Goal: Task Accomplishment & Management: Manage account settings

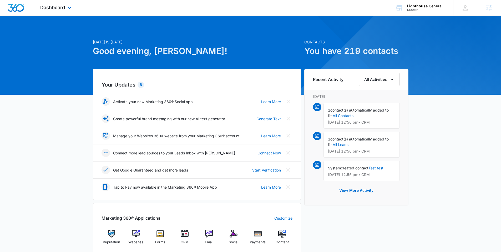
click at [58, 11] on div "Dashboard Apps Reputation Websites Forms CRM Email Social Payments POS Content …" at bounding box center [56, 8] width 48 height 16
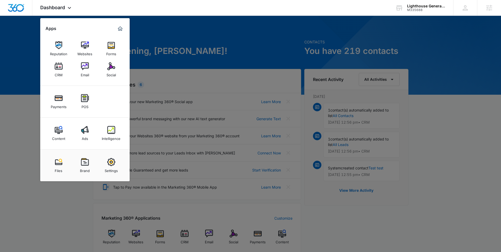
click at [88, 163] on img at bounding box center [85, 162] width 8 height 8
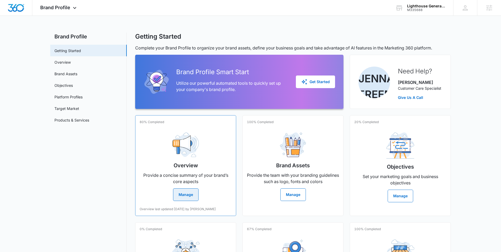
click at [186, 195] on button "Manage" at bounding box center [186, 194] width 26 height 13
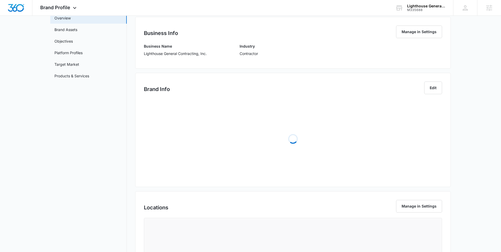
scroll to position [103, 0]
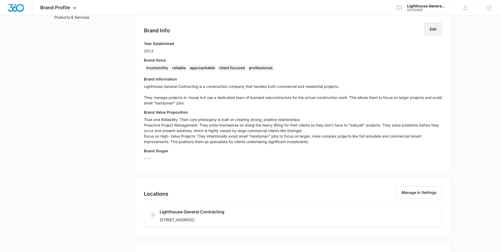
click at [432, 31] on button "Edit" at bounding box center [433, 29] width 18 height 13
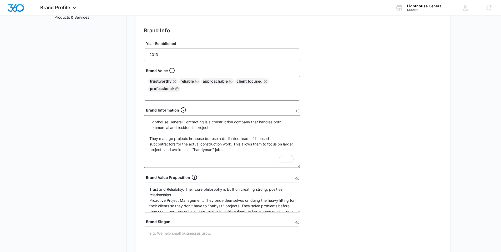
drag, startPoint x: 244, startPoint y: 151, endPoint x: 142, endPoint y: 123, distance: 105.8
click at [142, 123] on div "Brand Info Edit Year Established 2013 Brand Voice trustworthy reliable approach…" at bounding box center [293, 149] width 316 height 271
click at [192, 189] on textarea "Trust and Reliability: Their core philosophy is built on creating strong, posit…" at bounding box center [222, 198] width 156 height 30
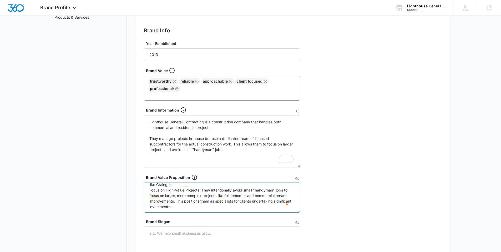
scroll to position [33, 0]
drag, startPoint x: 244, startPoint y: 149, endPoint x: 105, endPoint y: 113, distance: 143.8
click at [105, 113] on div "Brand Profile Getting Started Overview Brand Assets Objectives Platform Profile…" at bounding box center [250, 182] width 401 height 505
click at [255, 147] on textarea "Lighthouse General Contracting is a construction company that handles both comm…" at bounding box center [222, 141] width 156 height 53
drag, startPoint x: 253, startPoint y: 148, endPoint x: 106, endPoint y: 118, distance: 150.4
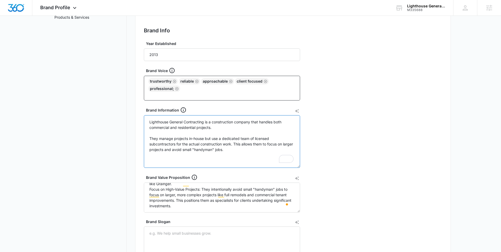
click at [106, 118] on div "Brand Profile Getting Started Overview Brand Assets Objectives Platform Profile…" at bounding box center [250, 182] width 401 height 505
paste textarea "At Lighthouse General Contracting, we believe your construction project should …"
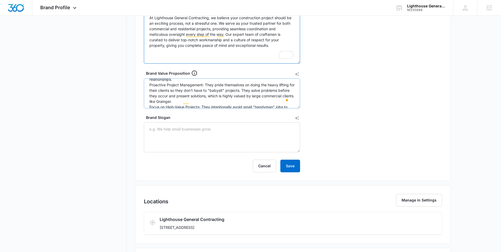
scroll to position [0, 0]
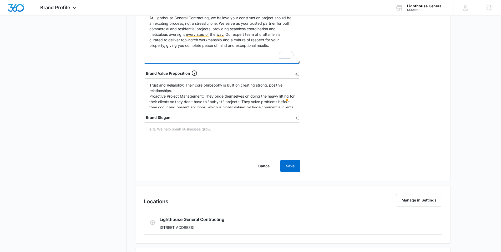
type textarea "At Lighthouse General Contracting, we believe your construction project should …"
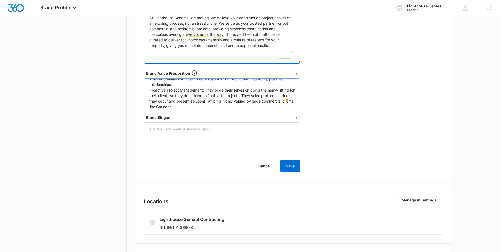
scroll to position [9, 0]
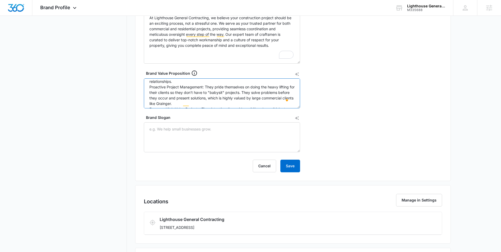
click at [204, 87] on textarea "Trust and Reliability: Their core philosophy is built on creating strong, posit…" at bounding box center [222, 93] width 156 height 30
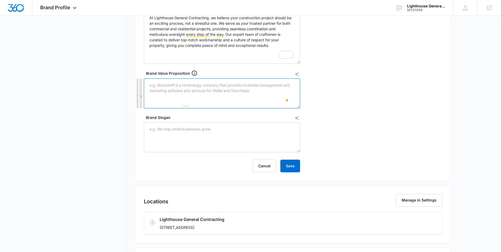
scroll to position [0, 0]
click at [181, 88] on textarea "Brand Value Proposition" at bounding box center [222, 93] width 156 height 30
paste textarea "1. Trust and Reliability Original: Trust and Reliability: Their core philosophy…"
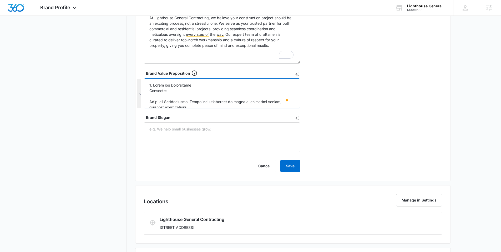
drag, startPoint x: 185, startPoint y: 96, endPoint x: 144, endPoint y: 89, distance: 42.3
drag, startPoint x: 195, startPoint y: 87, endPoint x: 128, endPoint y: 83, distance: 67.7
click at [128, 83] on div "Brand Profile Getting Started Overview Brand Assets Objectives Platform Profile…" at bounding box center [250, 78] width 401 height 505
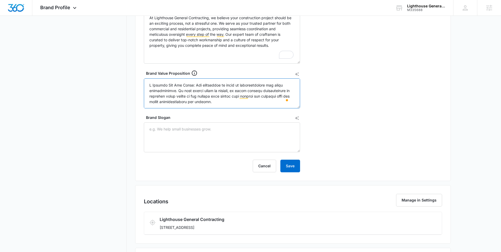
type textarea "A Partner You Can Trust: Our foundation is built on accountability and clear co…"
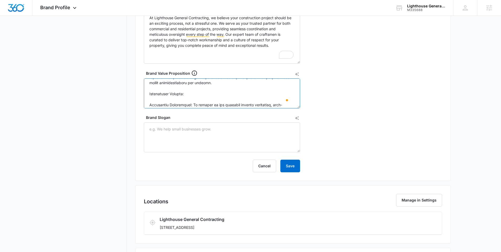
drag, startPoint x: 191, startPoint y: 95, endPoint x: 132, endPoint y: 94, distance: 59.7
click at [132, 94] on div "Brand Profile Getting Started Overview Brand Assets Objectives Platform Profile…" at bounding box center [250, 78] width 401 height 505
click at [173, 95] on textarea "Brand Value Proposition" at bounding box center [222, 93] width 156 height 30
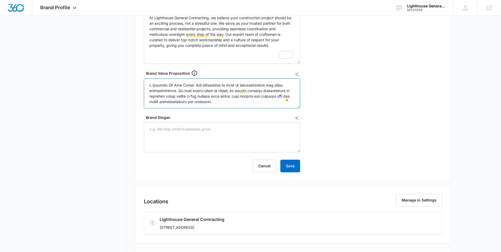
drag, startPoint x: 223, startPoint y: 98, endPoint x: 140, endPoint y: 70, distance: 87.0
click at [140, 70] on div "Brand Info Edit Year Established 2013 Brand Voice trustworthy reliable approach…" at bounding box center [293, 45] width 316 height 271
click at [154, 83] on textarea "Brand Value Proposition" at bounding box center [222, 93] width 156 height 30
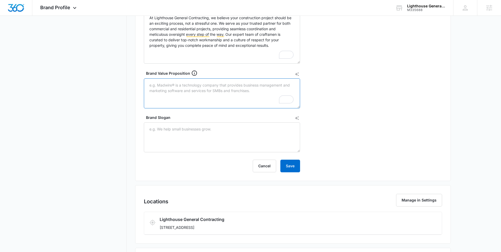
paste textarea "A Partner You Can Trust: Our foundation is built on accountability and clear co…"
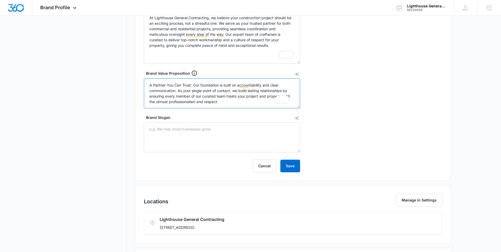
paste textarea "Seamless Project Oversight: We manage your project so you don't have to. Our pr…"
paste textarea "Specialists in Comprehensive Projects: We specialize in full-scale remodels, ad…"
type textarea "A Partner You Can Trust: Our foundation is built on accountability and clear co…"
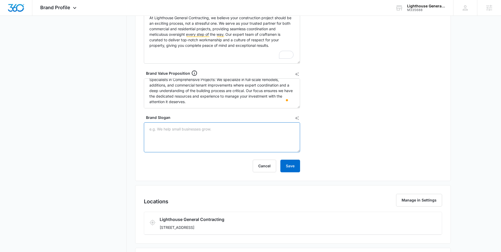
click at [229, 134] on textarea "Brand Slogan" at bounding box center [222, 137] width 156 height 30
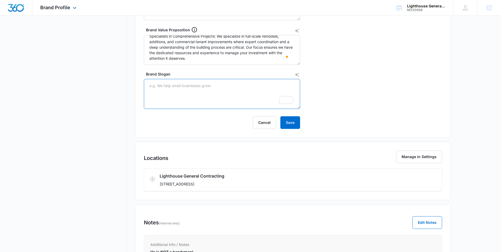
scroll to position [51, 0]
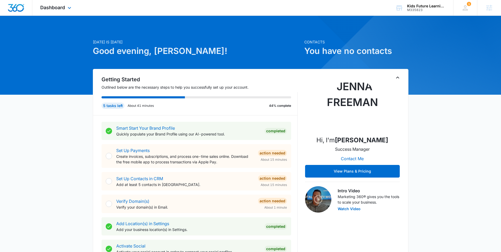
click at [48, 13] on div "Dashboard Apps Reputation Websites Forms CRM Email Social Payments POS Content …" at bounding box center [56, 8] width 48 height 16
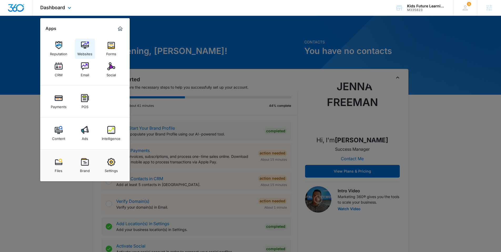
click at [82, 44] on img at bounding box center [85, 45] width 8 height 8
